Goal: Information Seeking & Learning: Learn about a topic

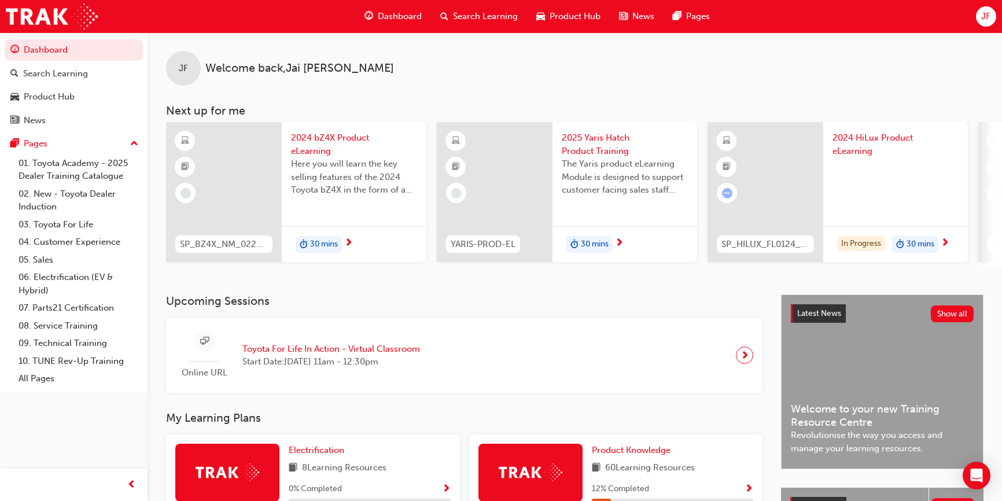
scroll to position [360, 0]
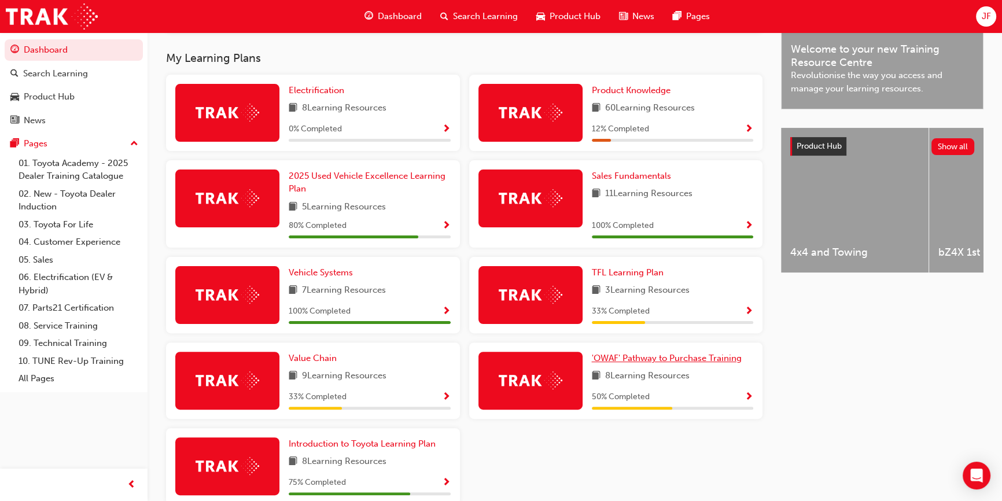
click at [618, 357] on span "'OWAF' Pathway to Purchase Training" at bounding box center [667, 358] width 150 height 10
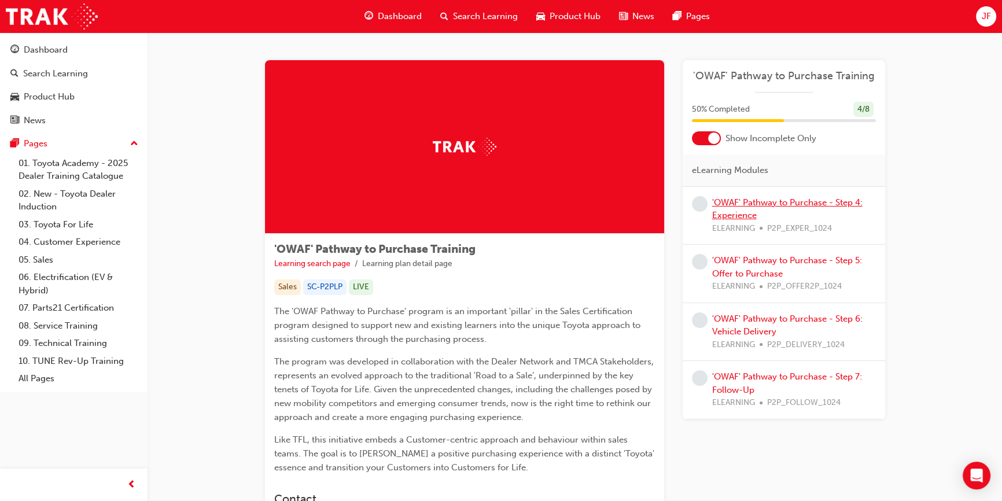
click at [821, 204] on link "'OWAF' Pathway to Purchase - Step 4: Experience" at bounding box center [787, 209] width 150 height 24
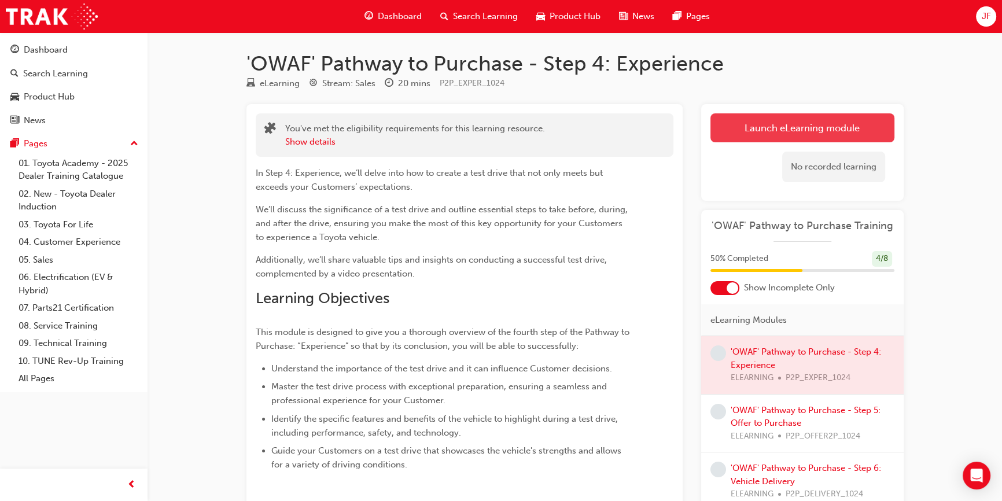
click at [789, 132] on link "Launch eLearning module" at bounding box center [802, 127] width 184 height 29
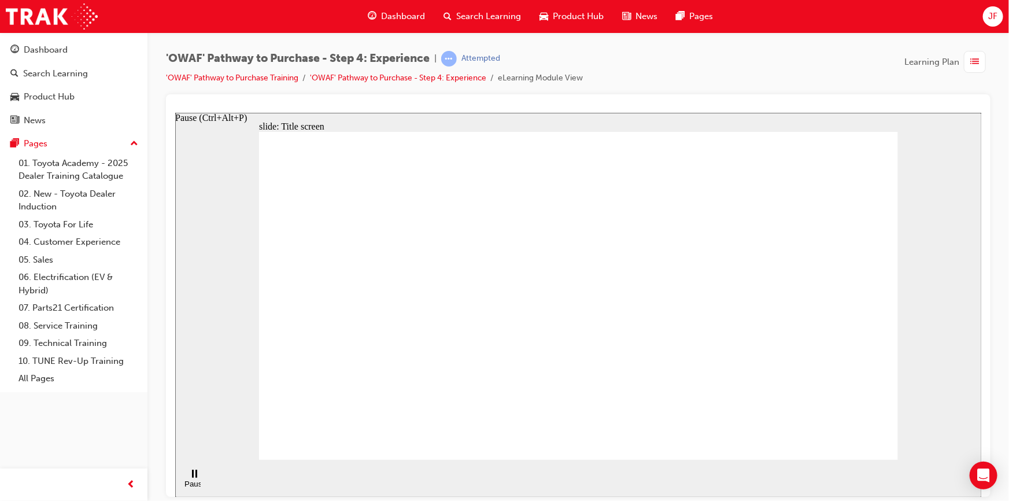
drag, startPoint x: 193, startPoint y: 482, endPoint x: 230, endPoint y: 486, distance: 37.2
click at [193, 482] on div "Pause (Ctrl+Alt+P)" at bounding box center [194, 479] width 20 height 20
click at [196, 480] on div "Play (Ctrl+Alt+P)" at bounding box center [194, 488] width 20 height 17
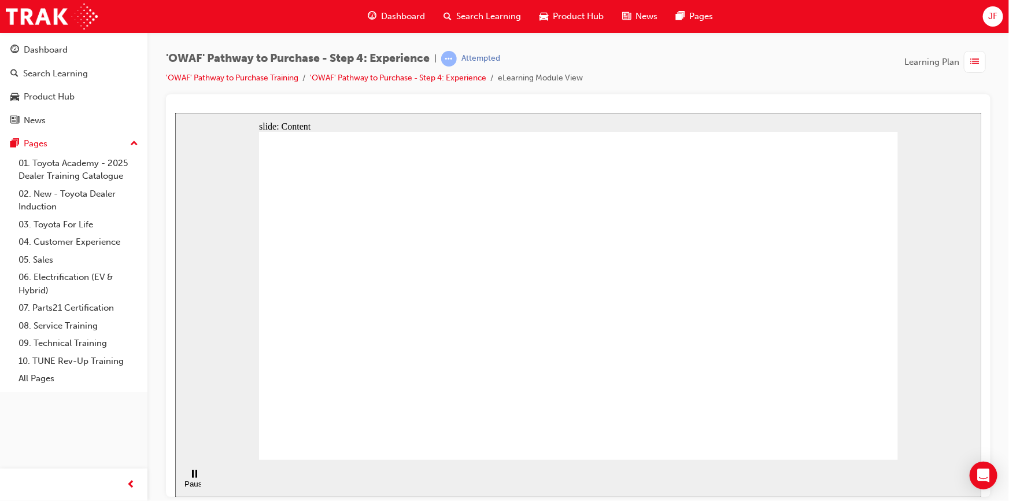
click at [191, 477] on icon "Pause (Ctrl+Alt+P)" at bounding box center [193, 473] width 5 height 8
click at [190, 478] on icon "Play (Ctrl+Alt+P)" at bounding box center [194, 473] width 8 height 9
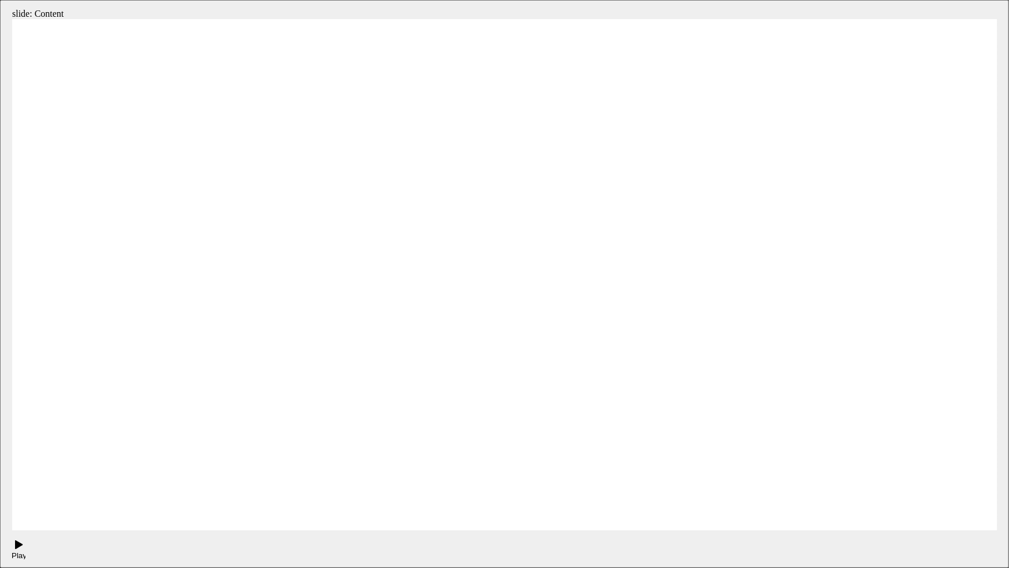
click at [6, 500] on button "Play (Ctrl+Alt+P)" at bounding box center [16, 550] width 20 height 20
click at [6, 500] on button "Pause (Ctrl+Alt+P)" at bounding box center [16, 550] width 20 height 20
click at [6, 500] on button "Play (Ctrl+Alt+P)" at bounding box center [16, 550] width 20 height 20
click at [6, 500] on button "Pause (Ctrl+Alt+P)" at bounding box center [16, 550] width 20 height 20
click at [6, 500] on button "Play (Ctrl+Alt+P)" at bounding box center [16, 550] width 20 height 20
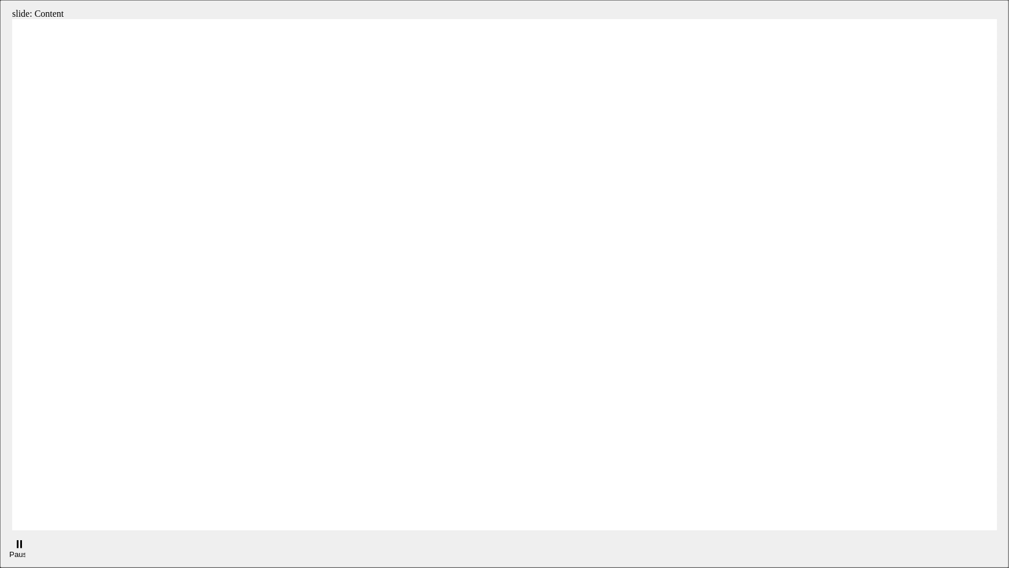
click at [6, 500] on button "Pause (Ctrl+Alt+P)" at bounding box center [16, 550] width 20 height 20
click at [6, 500] on button "Play (Ctrl+Alt+P)" at bounding box center [16, 550] width 20 height 20
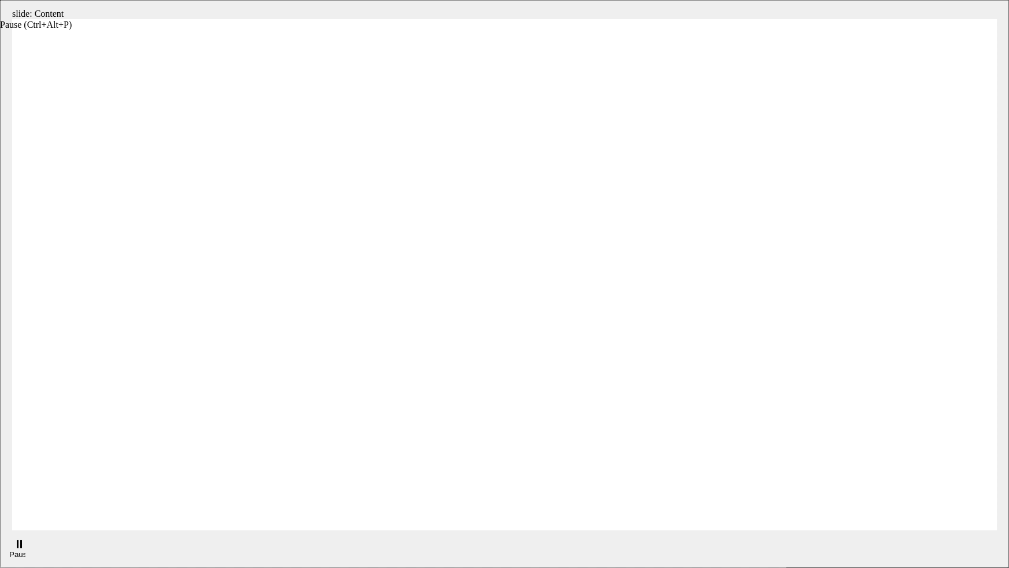
click at [21, 500] on div "Pause (Ctrl+Alt+P)" at bounding box center [19, 550] width 20 height 20
click at [6, 500] on button "Play (Ctrl+Alt+P)" at bounding box center [16, 550] width 20 height 20
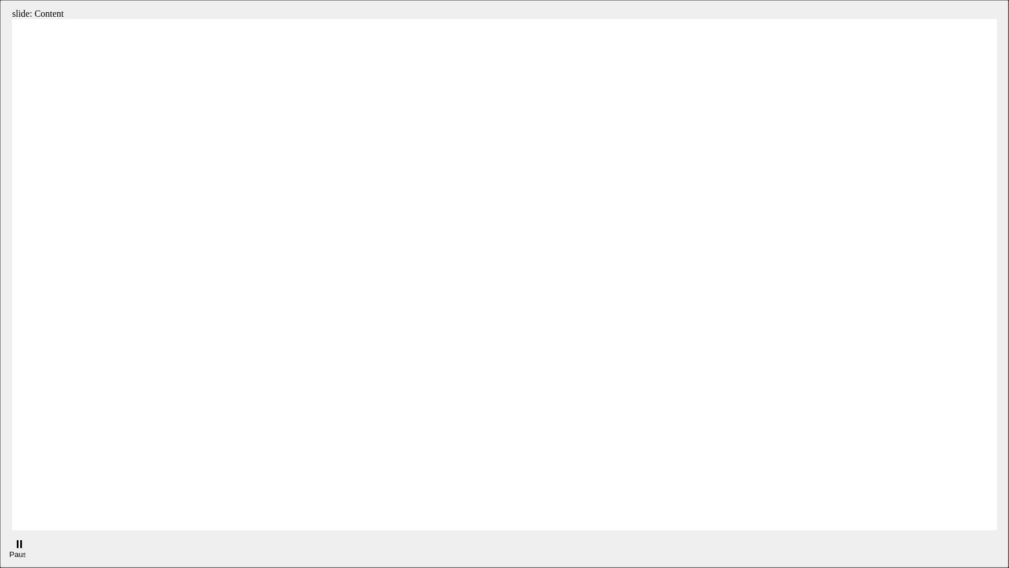
drag, startPoint x: 878, startPoint y: 162, endPoint x: 577, endPoint y: 172, distance: 300.9
drag, startPoint x: 132, startPoint y: 169, endPoint x: 368, endPoint y: 160, distance: 236.1
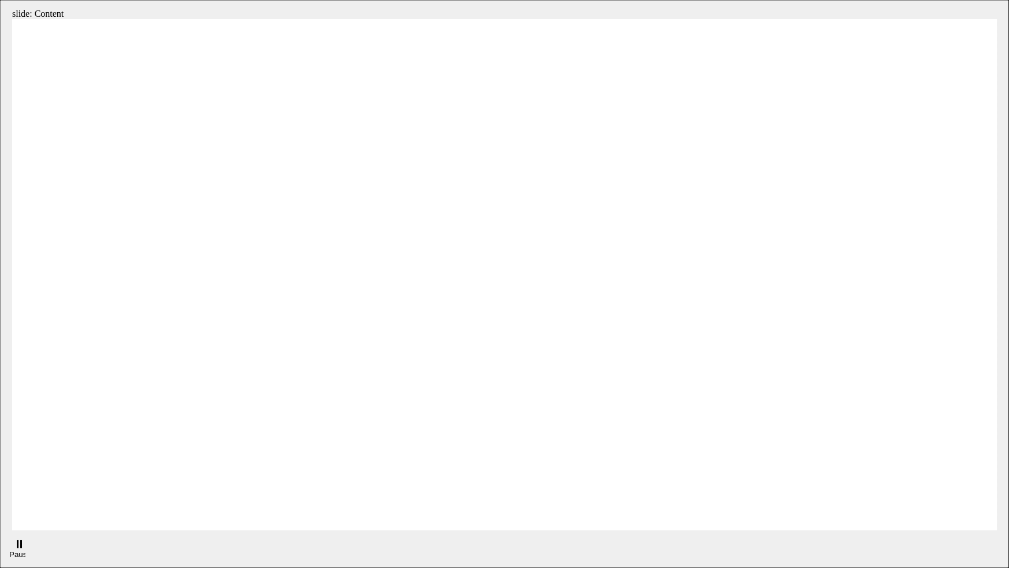
drag, startPoint x: 876, startPoint y: 156, endPoint x: 848, endPoint y: 160, distance: 28.1
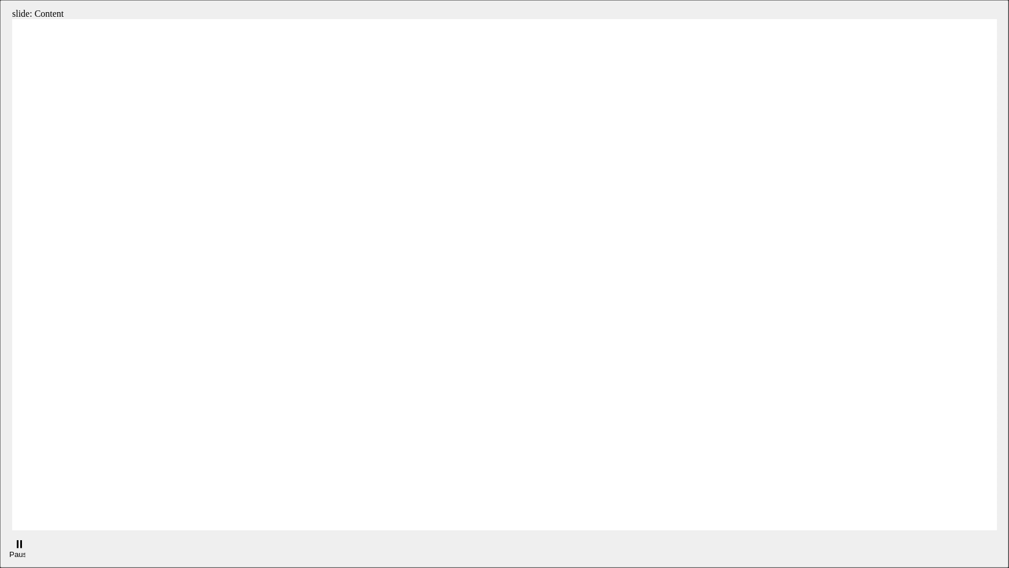
drag, startPoint x: 185, startPoint y: 365, endPoint x: 339, endPoint y: 302, distance: 166.6
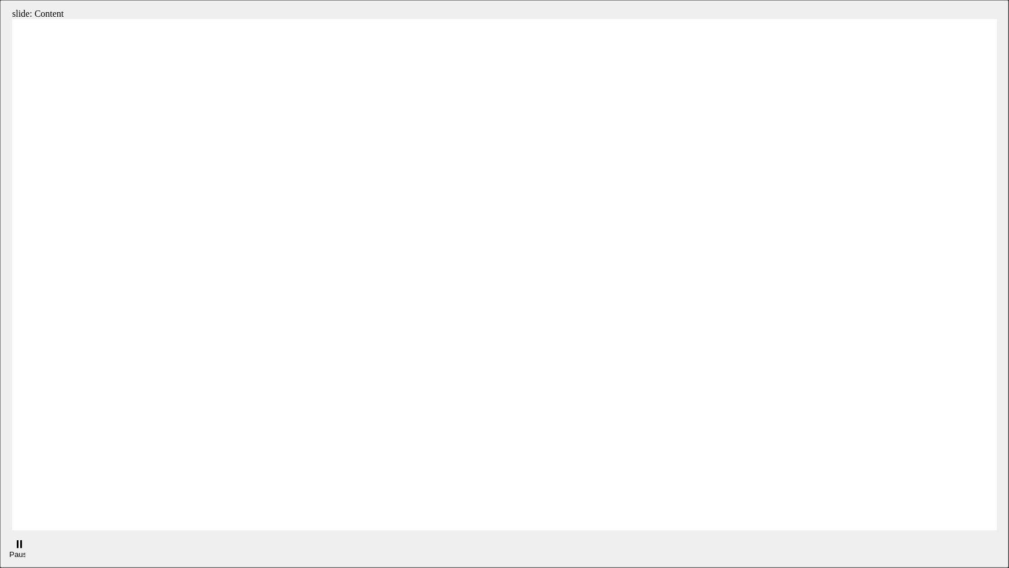
drag, startPoint x: 926, startPoint y: 260, endPoint x: 868, endPoint y: 265, distance: 58.7
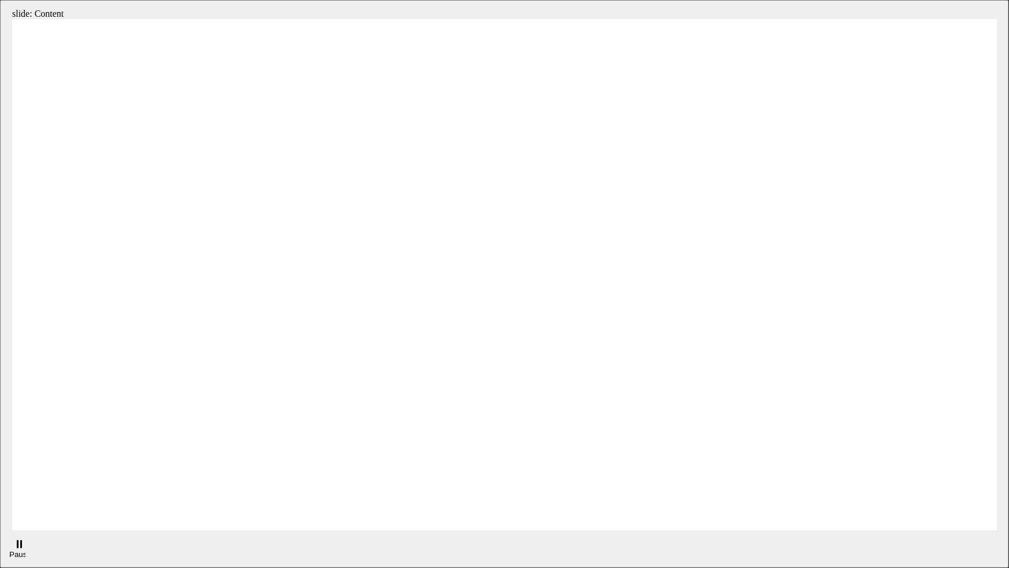
drag, startPoint x: 153, startPoint y: 297, endPoint x: 414, endPoint y: 285, distance: 261.1
drag, startPoint x: 822, startPoint y: 264, endPoint x: 813, endPoint y: 275, distance: 14.4
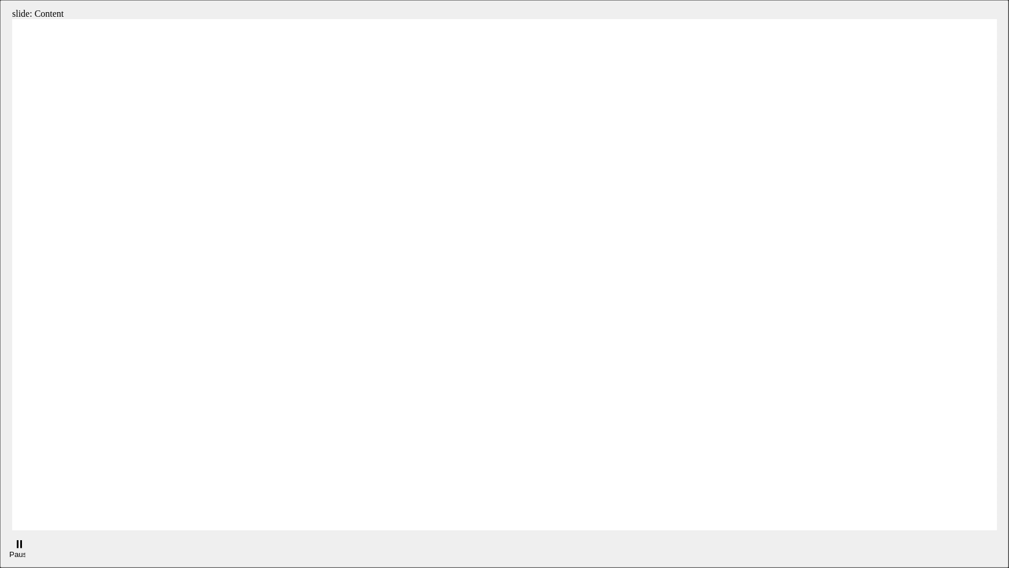
click at [933, 500] on section "Pause (Ctrl+Alt+P) Replay (Ctrl+Alt+R) Playback speed Playback Speed 2 1.75 1.5" at bounding box center [504, 549] width 1009 height 38
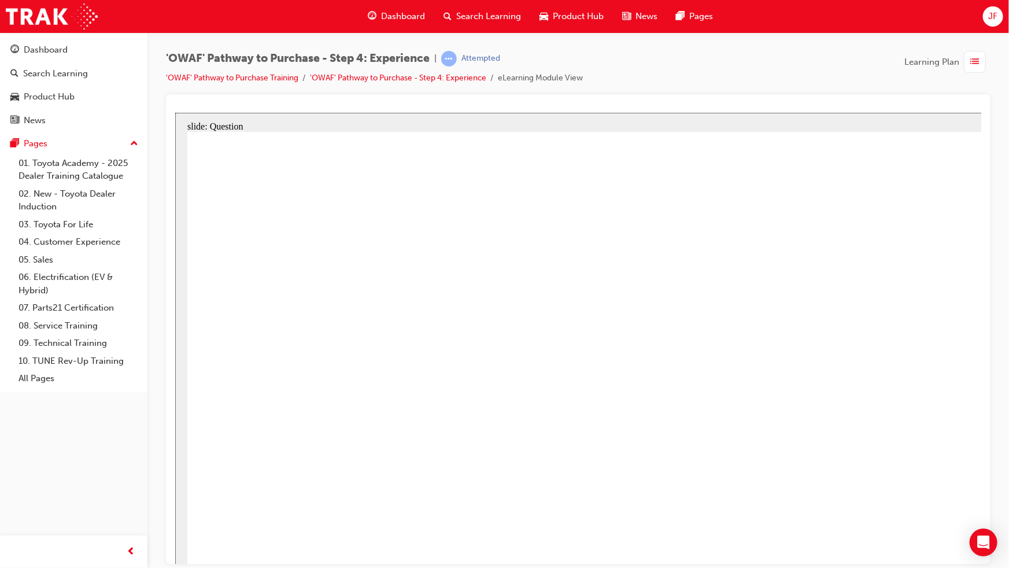
checkbox input "true"
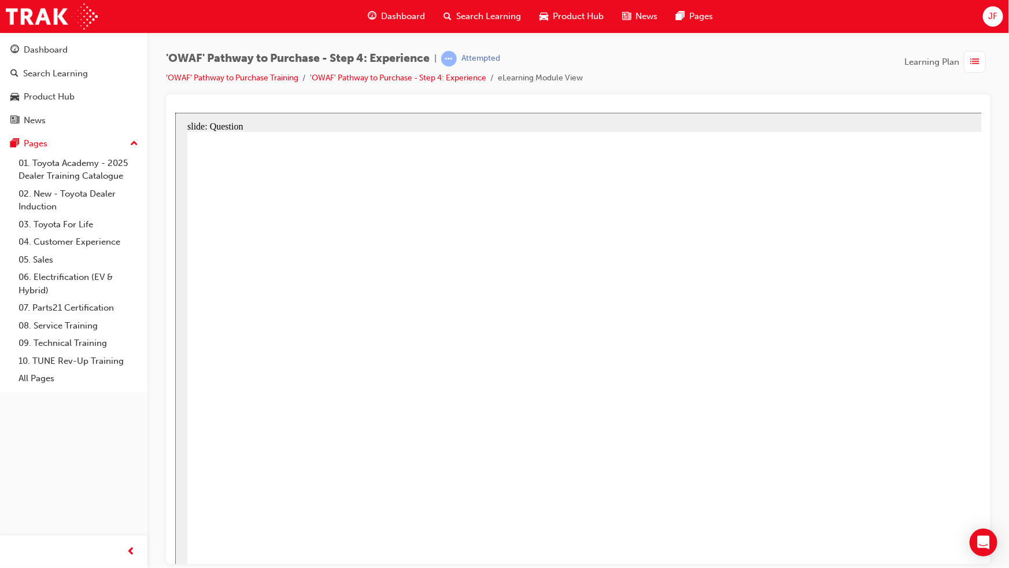
drag, startPoint x: 1010, startPoint y: 440, endPoint x: 423, endPoint y: 478, distance: 588.2
drag, startPoint x: 1041, startPoint y: 452, endPoint x: 455, endPoint y: 469, distance: 587.2
drag, startPoint x: 1015, startPoint y: 402, endPoint x: 733, endPoint y: 430, distance: 283.6
drag, startPoint x: 945, startPoint y: 409, endPoint x: 411, endPoint y: 450, distance: 536.5
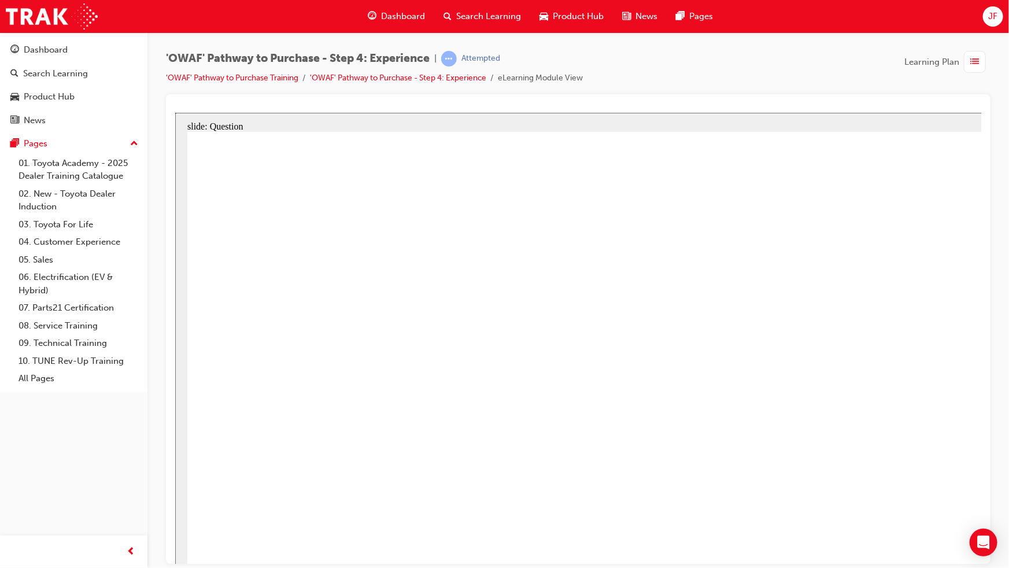
drag, startPoint x: 996, startPoint y: 391, endPoint x: 722, endPoint y: 421, distance: 276.3
drag, startPoint x: 1004, startPoint y: 409, endPoint x: 683, endPoint y: 416, distance: 321.6
drag, startPoint x: 934, startPoint y: 393, endPoint x: 419, endPoint y: 474, distance: 522.1
drag, startPoint x: 993, startPoint y: 400, endPoint x: 484, endPoint y: 407, distance: 508.9
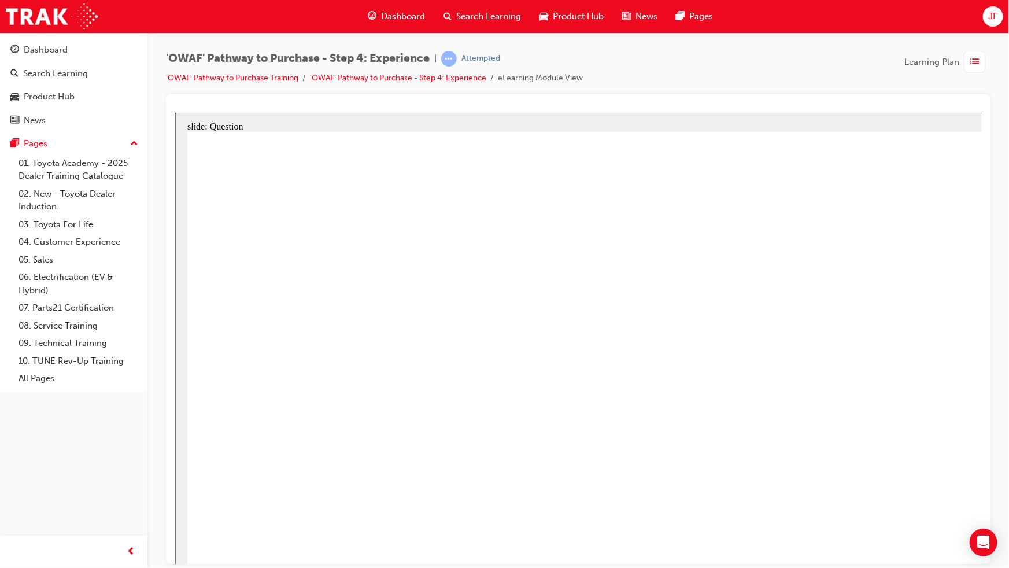
drag, startPoint x: 991, startPoint y: 419, endPoint x: 350, endPoint y: 447, distance: 641.4
drag, startPoint x: 998, startPoint y: 420, endPoint x: 506, endPoint y: 444, distance: 492.7
drag, startPoint x: 1021, startPoint y: 415, endPoint x: 689, endPoint y: 448, distance: 333.6
drag, startPoint x: 1040, startPoint y: 446, endPoint x: 440, endPoint y: 467, distance: 600.0
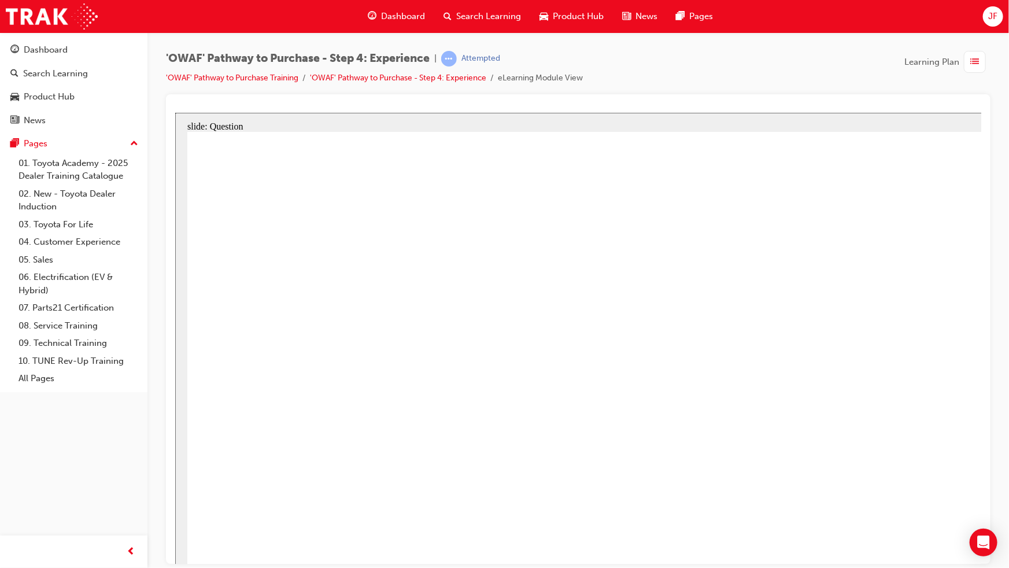
drag, startPoint x: 1013, startPoint y: 419, endPoint x: 492, endPoint y: 438, distance: 520.8
drag, startPoint x: 1024, startPoint y: 415, endPoint x: 666, endPoint y: 441, distance: 358.9
drag, startPoint x: 1003, startPoint y: 426, endPoint x: 360, endPoint y: 457, distance: 644.4
drag, startPoint x: 1046, startPoint y: 418, endPoint x: 912, endPoint y: 450, distance: 137.3
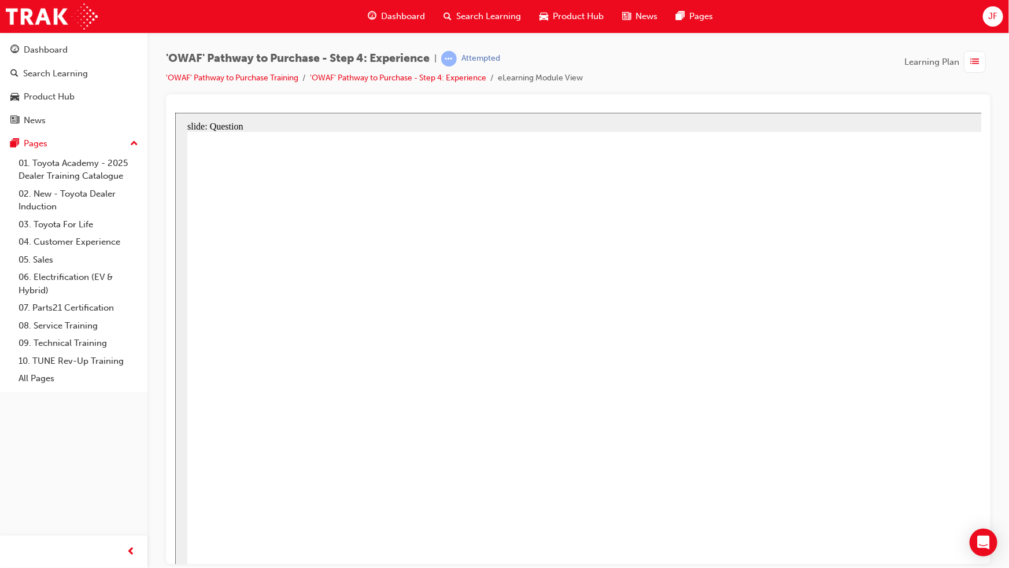
drag, startPoint x: 693, startPoint y: 479, endPoint x: 908, endPoint y: 343, distance: 253.7
drag, startPoint x: 861, startPoint y: 549, endPoint x: 853, endPoint y: 541, distance: 11.0
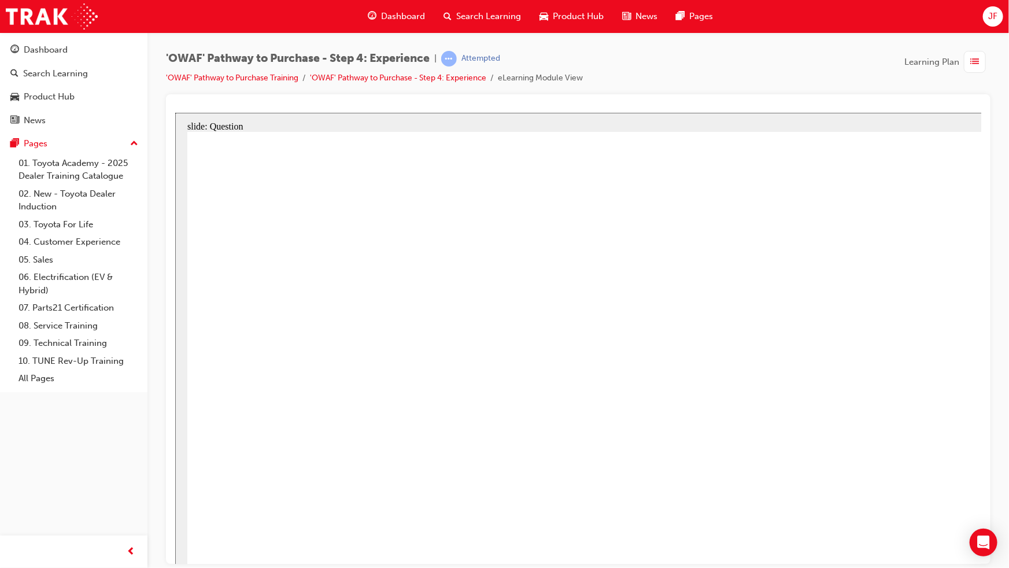
drag, startPoint x: 641, startPoint y: 503, endPoint x: 871, endPoint y: 395, distance: 253.8
drag, startPoint x: 983, startPoint y: 538, endPoint x: 752, endPoint y: 389, distance: 274.5
drag, startPoint x: 1136, startPoint y: 550, endPoint x: 1037, endPoint y: 415, distance: 167.1
drag, startPoint x: 767, startPoint y: 524, endPoint x: 697, endPoint y: 423, distance: 123.5
drag, startPoint x: 882, startPoint y: 534, endPoint x: 1088, endPoint y: 385, distance: 254.4
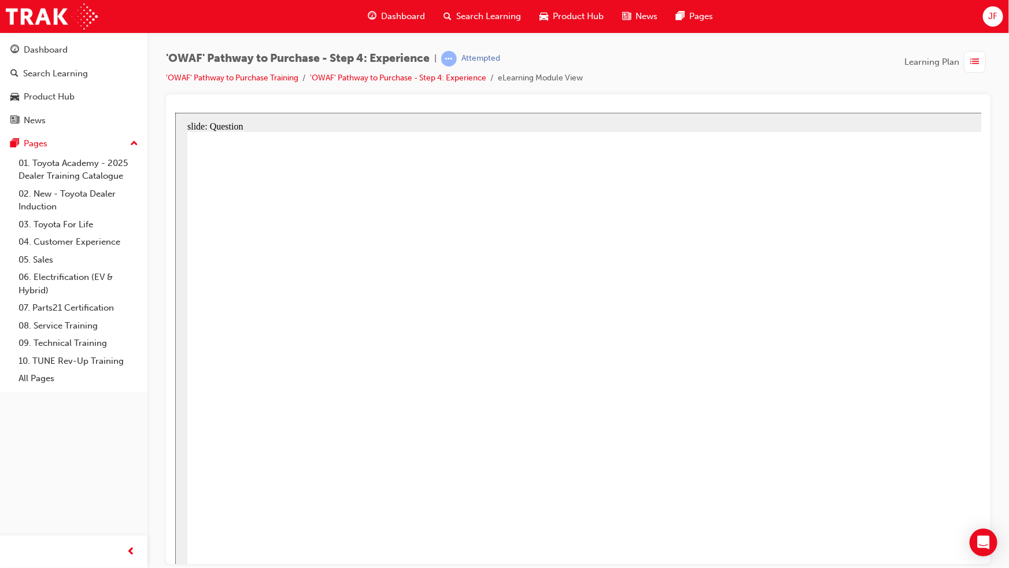
drag, startPoint x: 541, startPoint y: 546, endPoint x: 645, endPoint y: 329, distance: 241.1
drag, startPoint x: 727, startPoint y: 513, endPoint x: 940, endPoint y: 337, distance: 276.8
drag, startPoint x: 870, startPoint y: 488, endPoint x: 899, endPoint y: 383, distance: 108.4
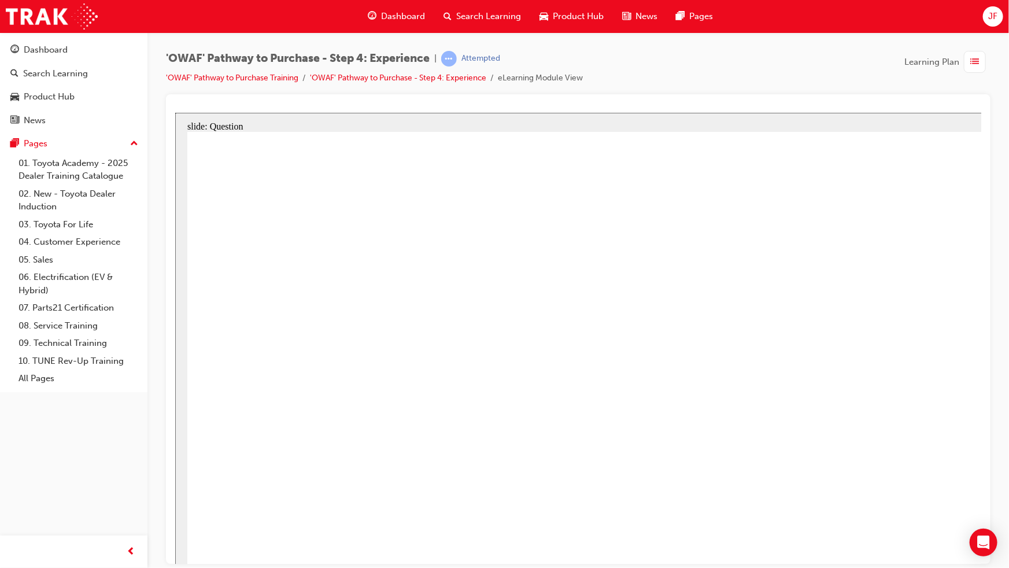
radio input "true"
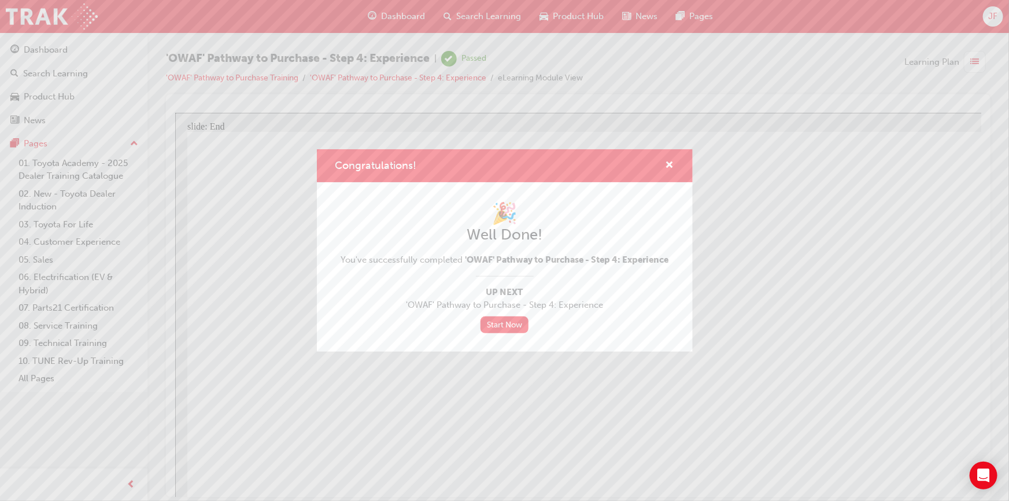
click at [663, 160] on div "Congratulations!" at bounding box center [665, 165] width 18 height 14
click at [668, 161] on span "cross-icon" at bounding box center [670, 166] width 9 height 10
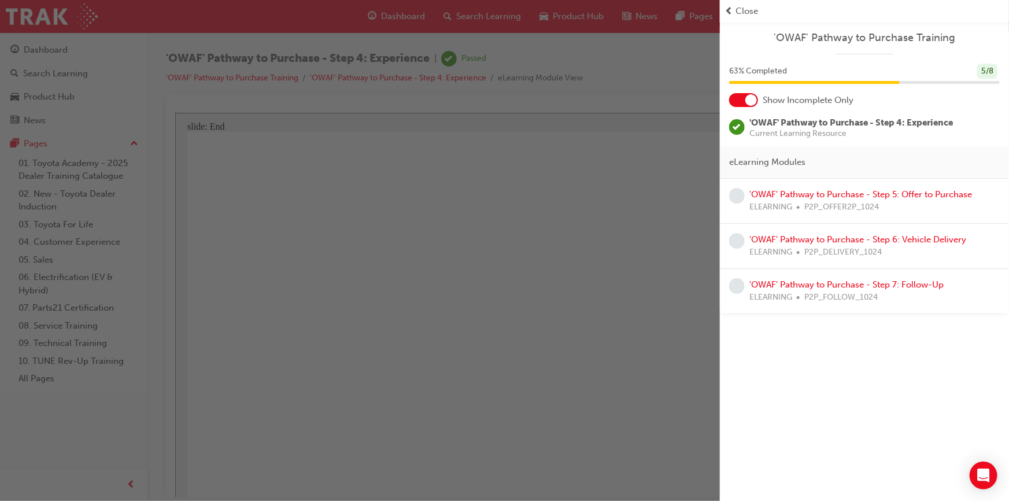
click at [400, 182] on div "button" at bounding box center [360, 250] width 720 height 501
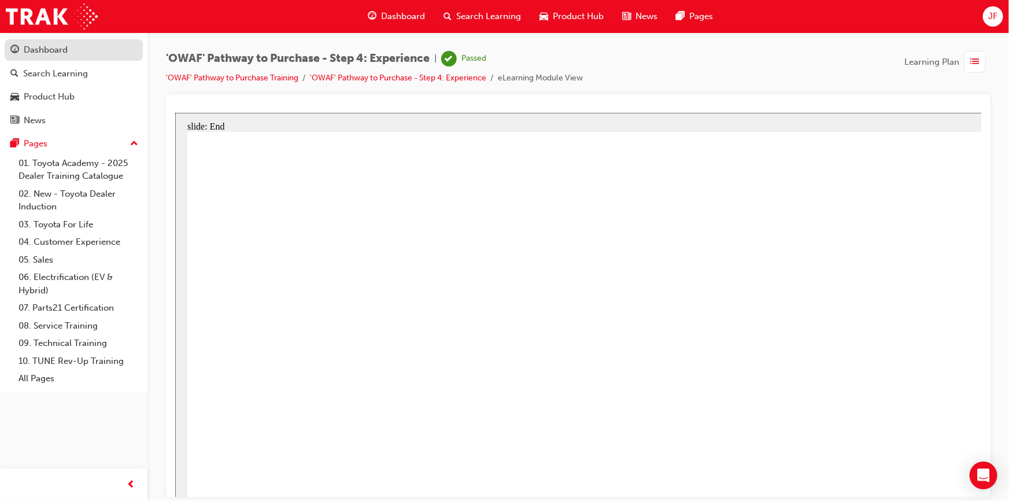
click at [51, 52] on div "Dashboard" at bounding box center [46, 49] width 44 height 13
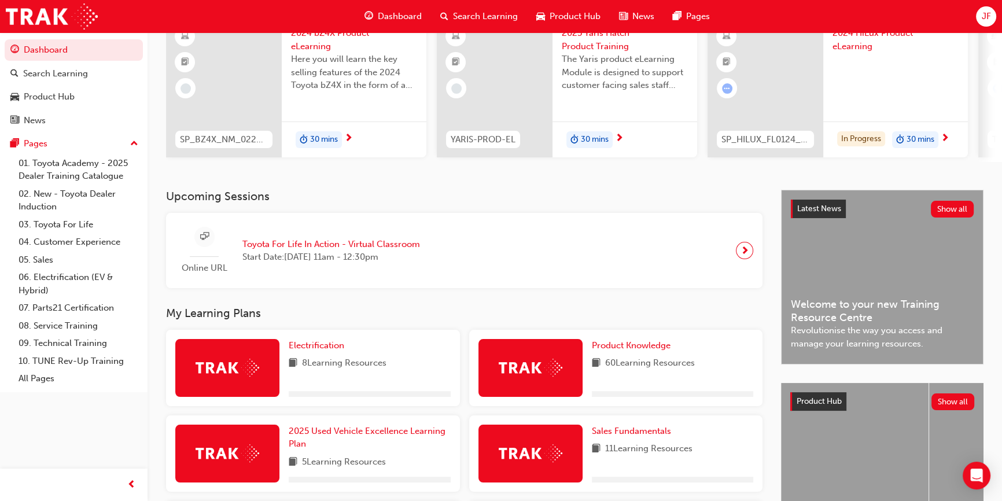
scroll to position [368, 0]
